Goal: Task Accomplishment & Management: Use online tool/utility

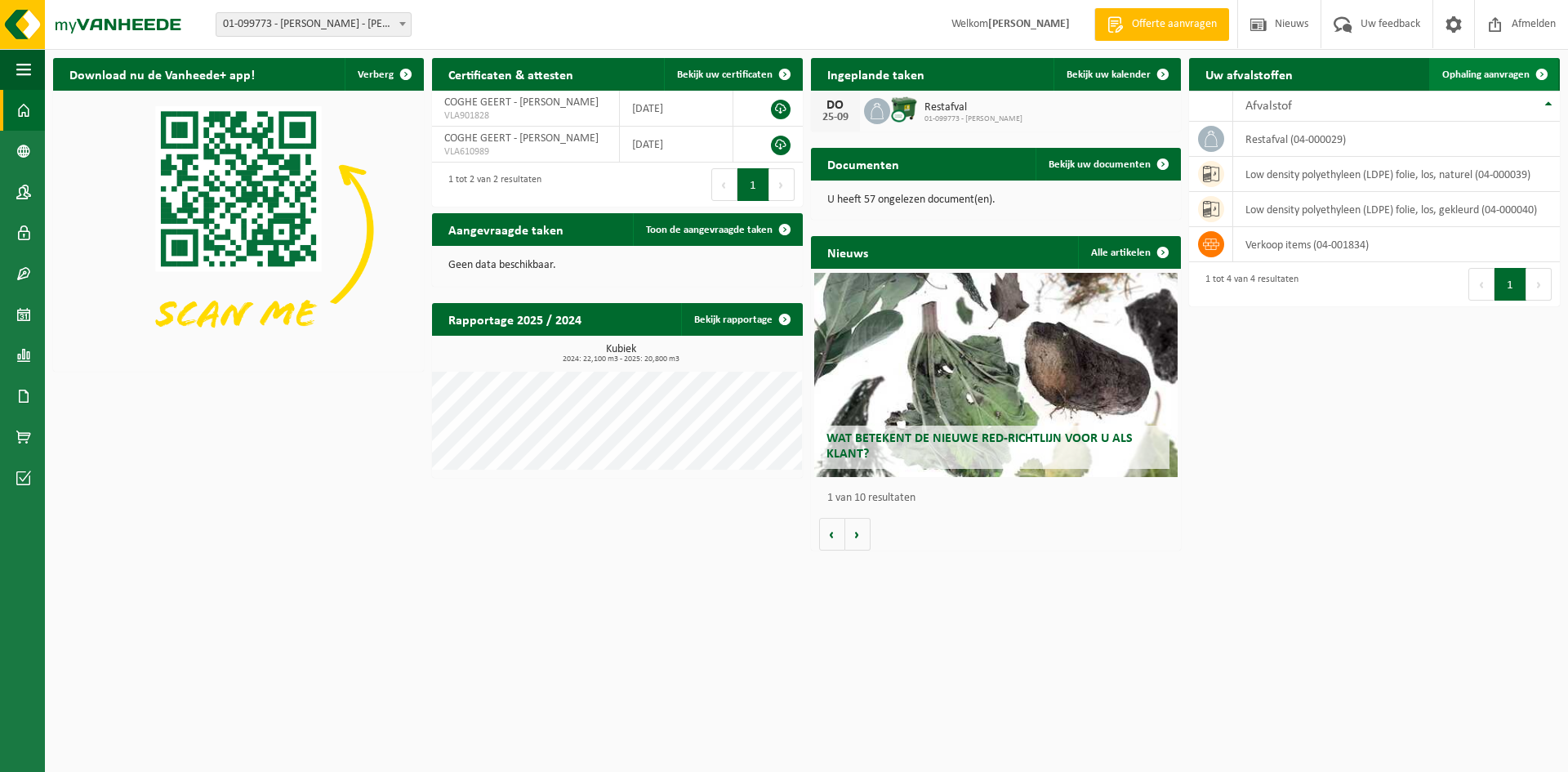
click at [1485, 77] on span "Ophaling aanvragen" at bounding box center [1486, 74] width 88 height 11
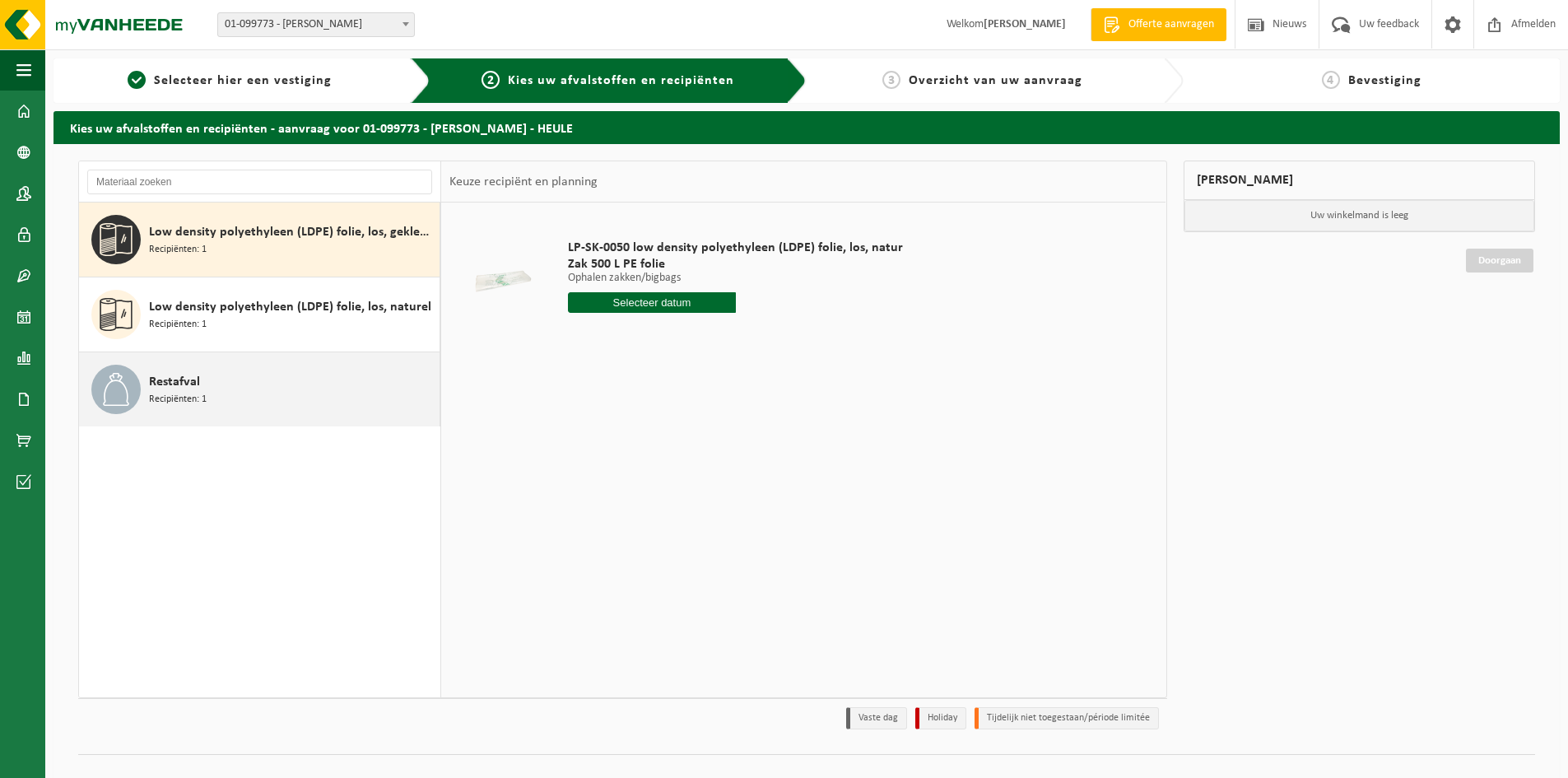
click at [162, 389] on span "Restafval" at bounding box center [174, 382] width 51 height 20
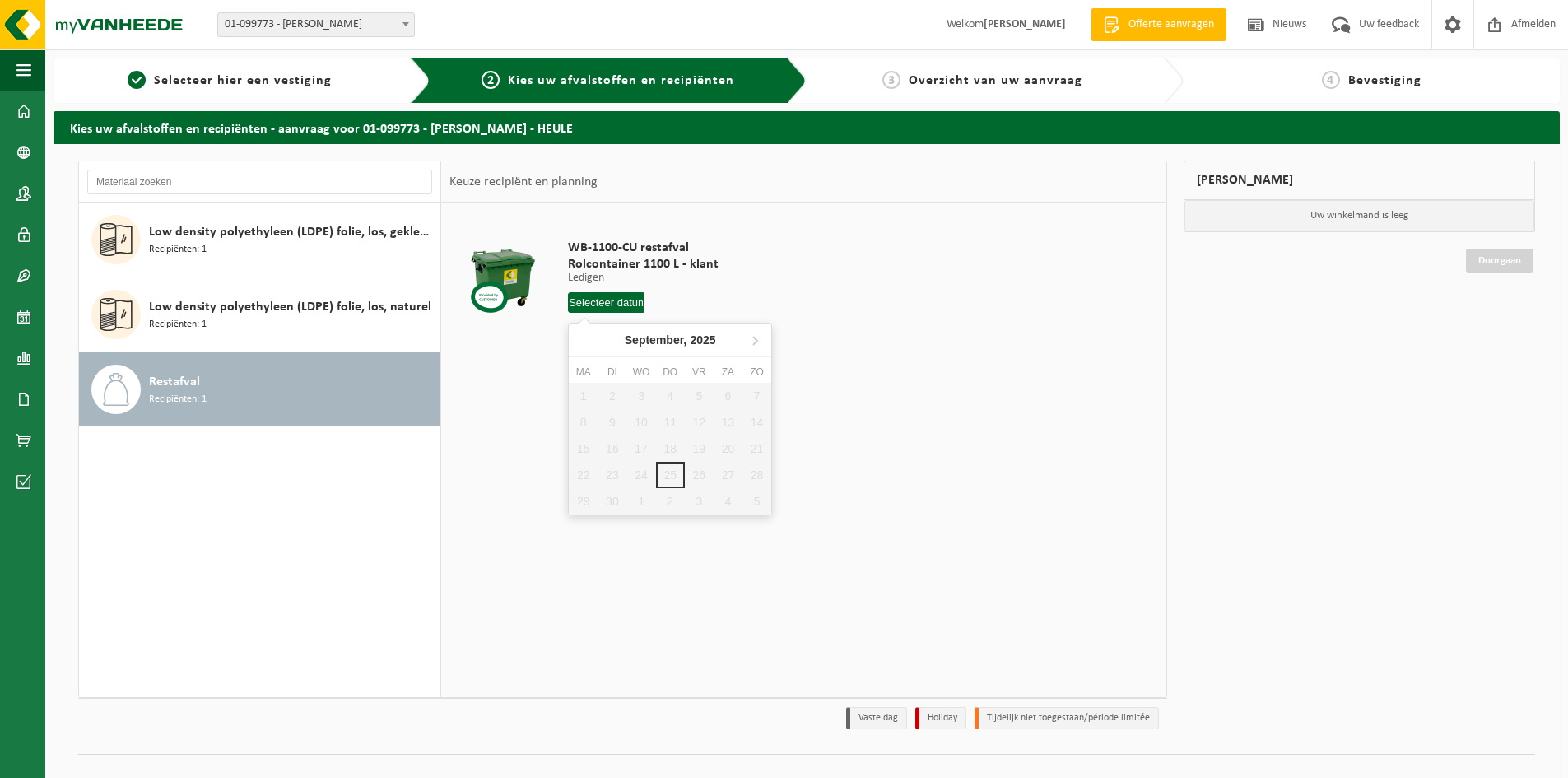
click at [603, 298] on input "text" at bounding box center [605, 302] width 76 height 21
click at [757, 340] on icon at bounding box center [755, 340] width 4 height 8
click at [668, 391] on div "2" at bounding box center [670, 395] width 29 height 27
type input "Van 2025-10-02"
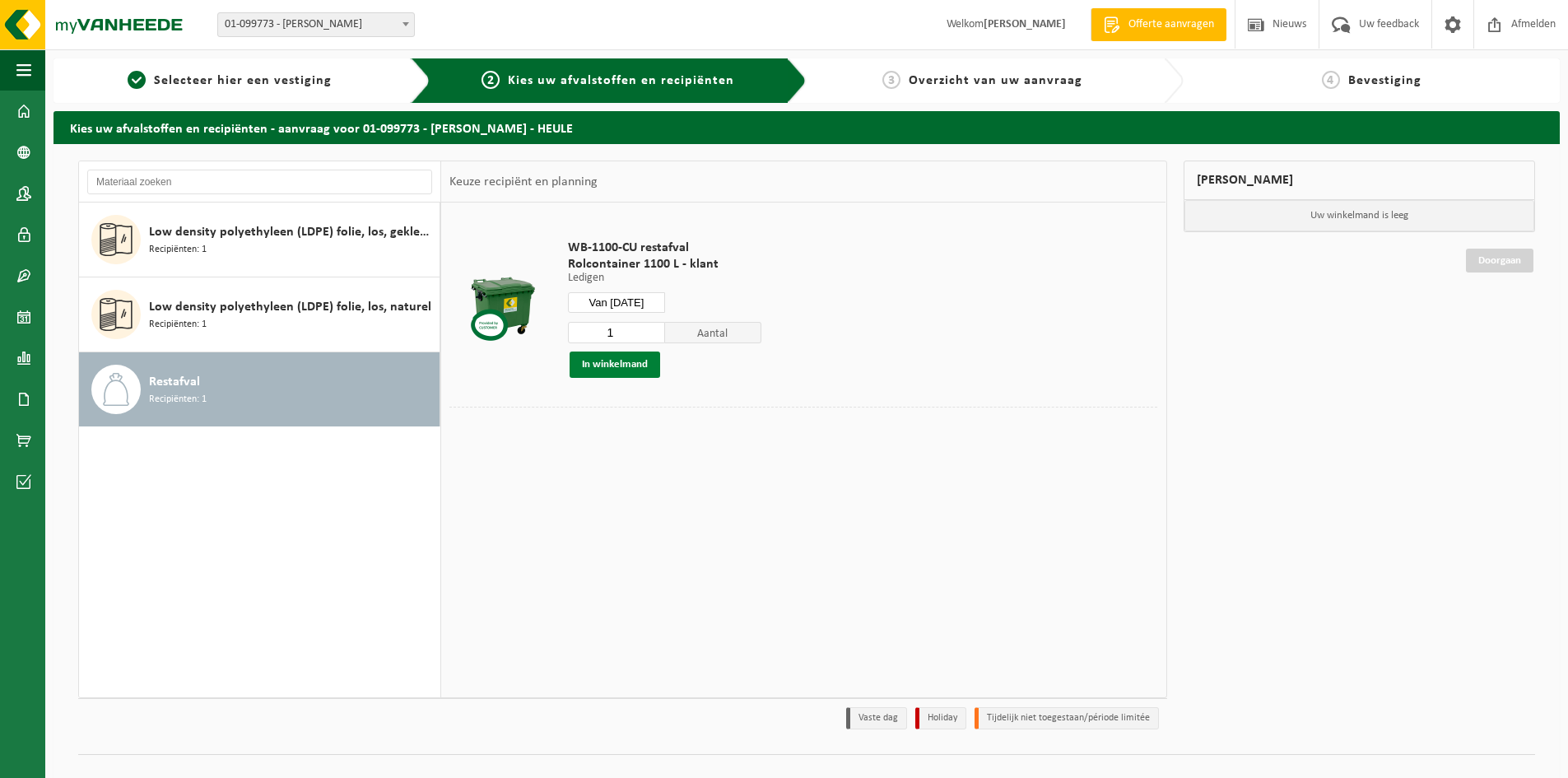
click at [609, 356] on button "In winkelmand" at bounding box center [615, 364] width 90 height 27
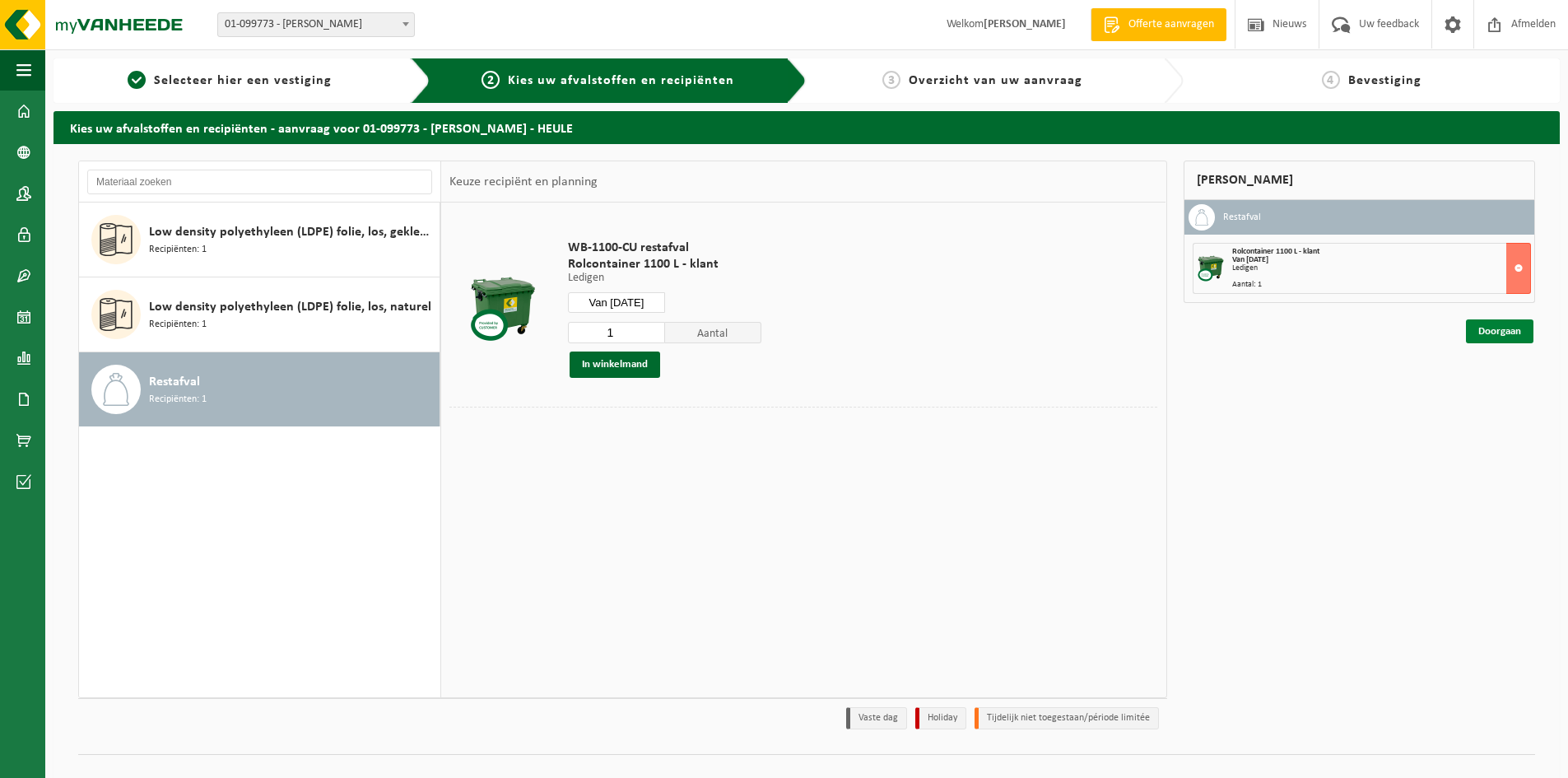
click at [1494, 326] on link "Doorgaan" at bounding box center [1499, 331] width 68 height 24
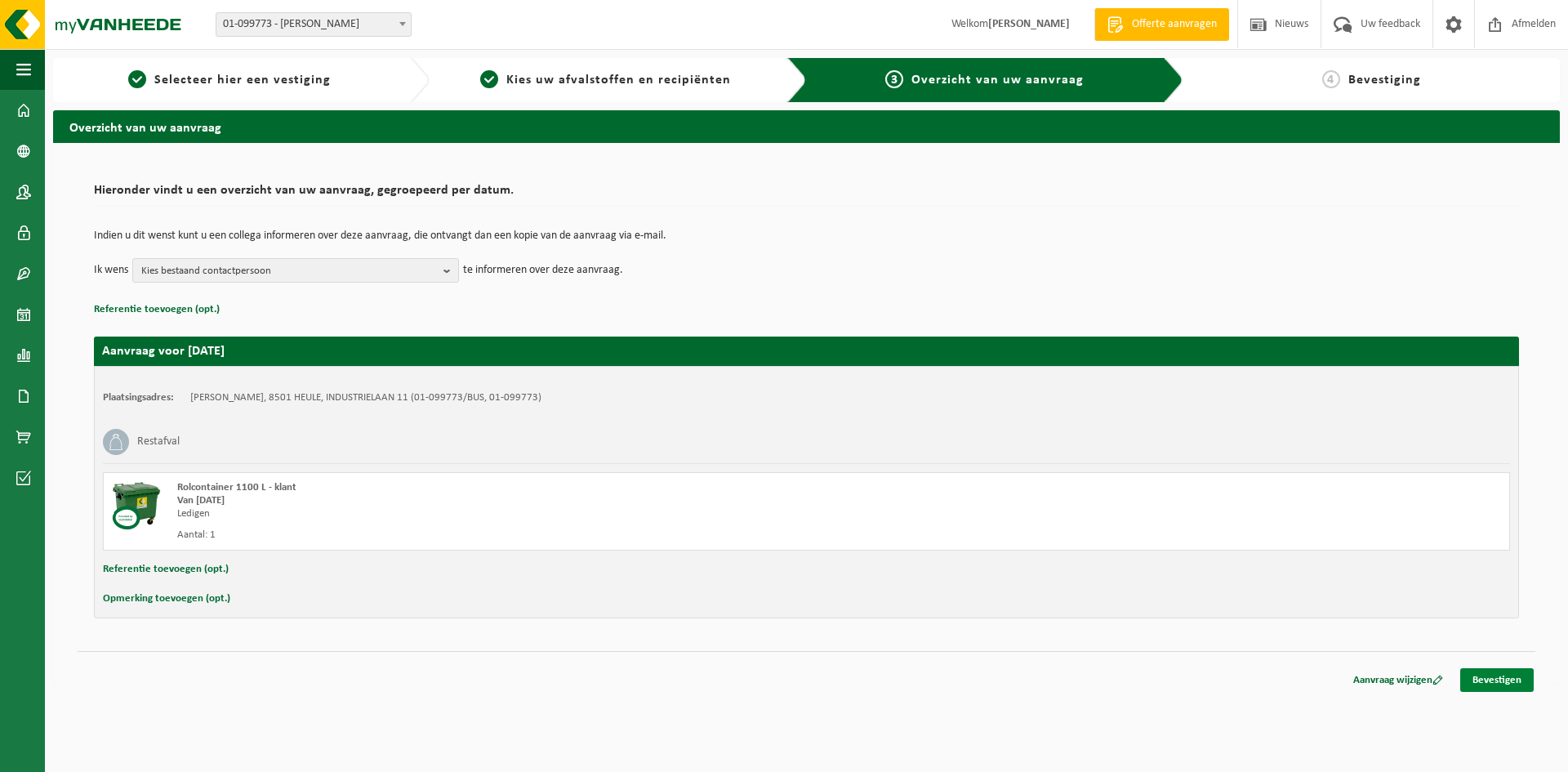
click at [1493, 673] on link "Bevestigen" at bounding box center [1496, 679] width 73 height 23
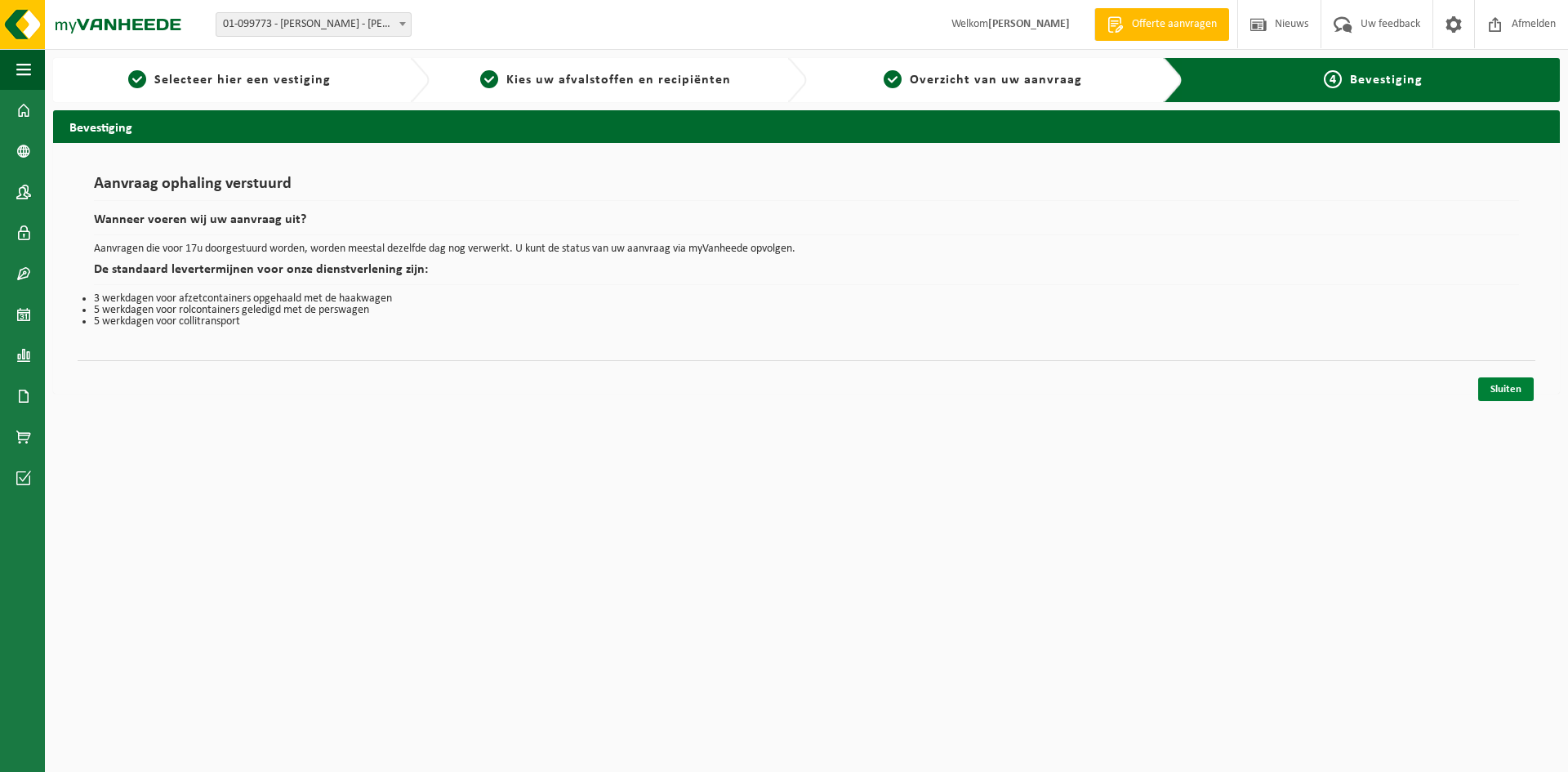
click at [1496, 386] on link "Sluiten" at bounding box center [1505, 389] width 56 height 23
